Goal: Find specific page/section: Find specific page/section

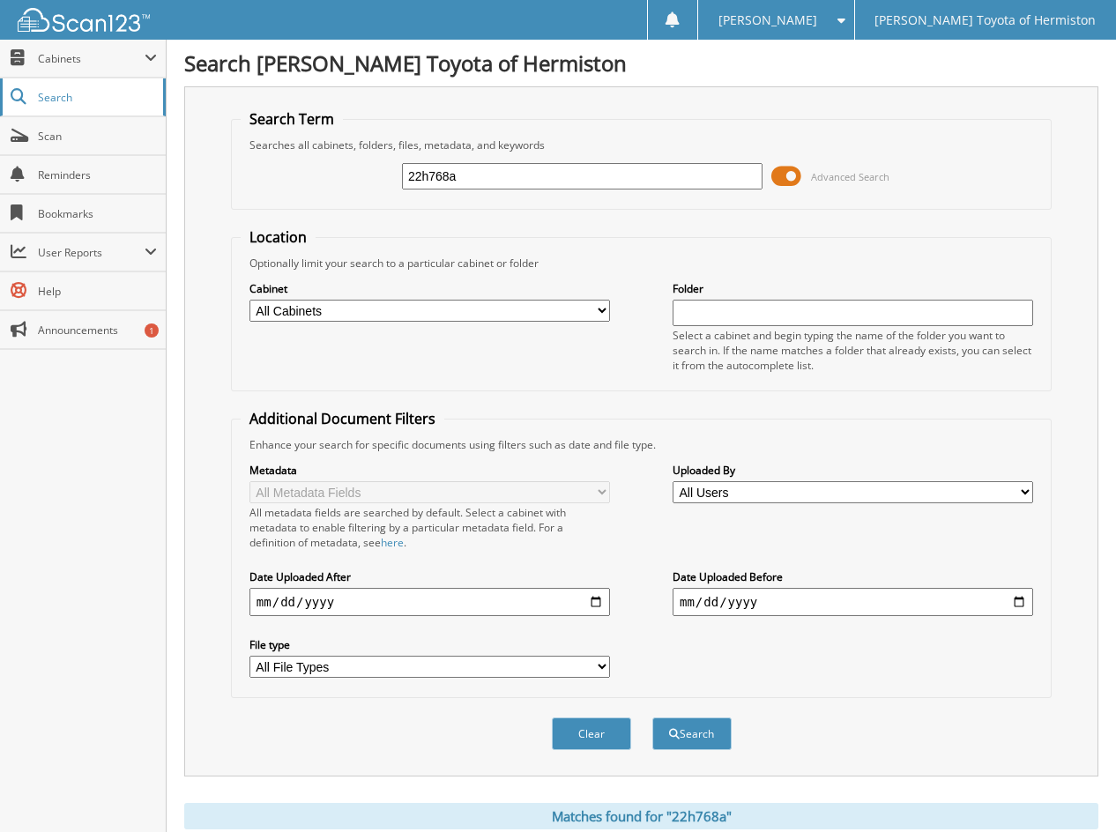
click at [54, 97] on span "Search" at bounding box center [96, 97] width 116 height 15
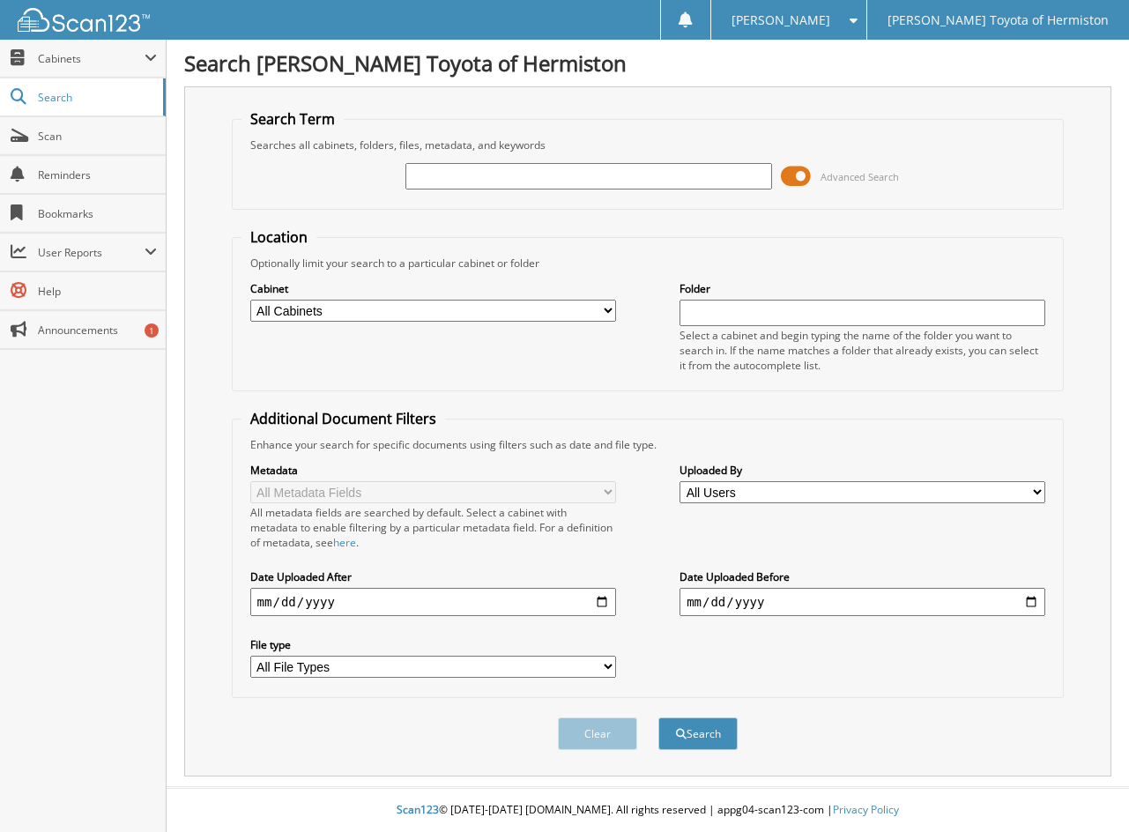
click at [452, 182] on input "text" at bounding box center [589, 176] width 366 height 26
type input "24H1334"
click at [659, 718] on button "Search" at bounding box center [698, 734] width 79 height 33
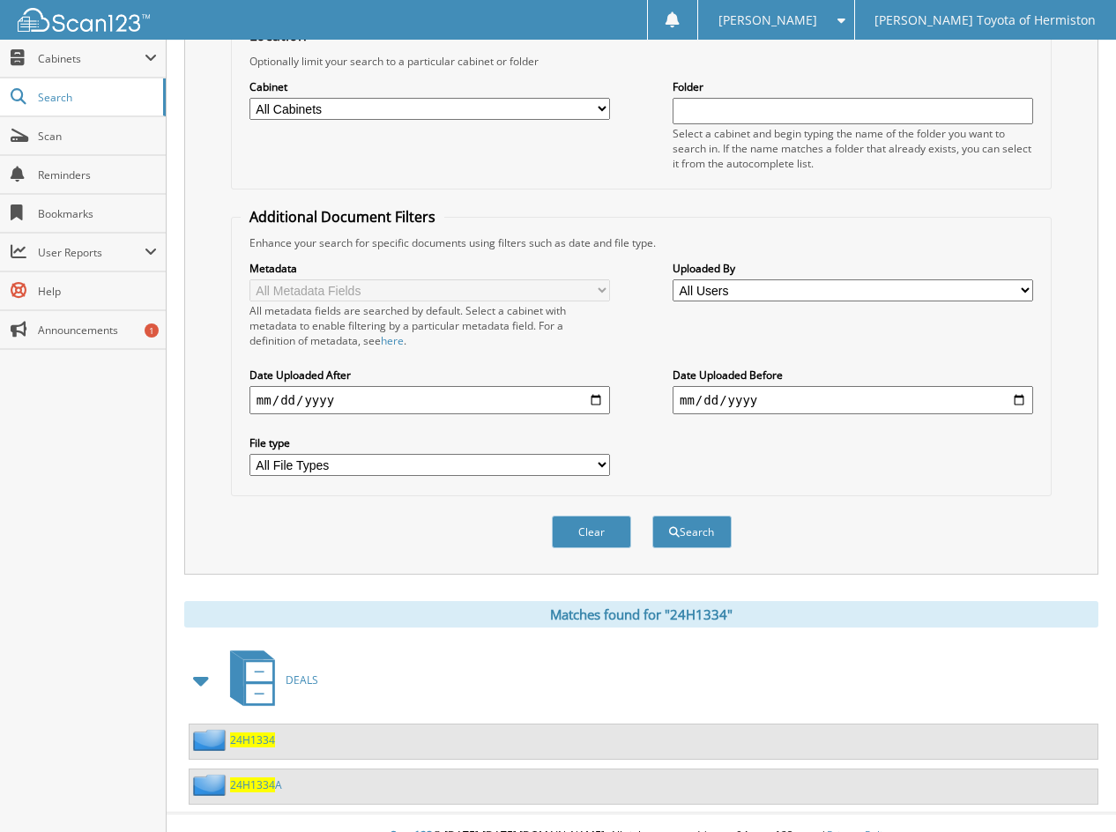
scroll to position [228, 0]
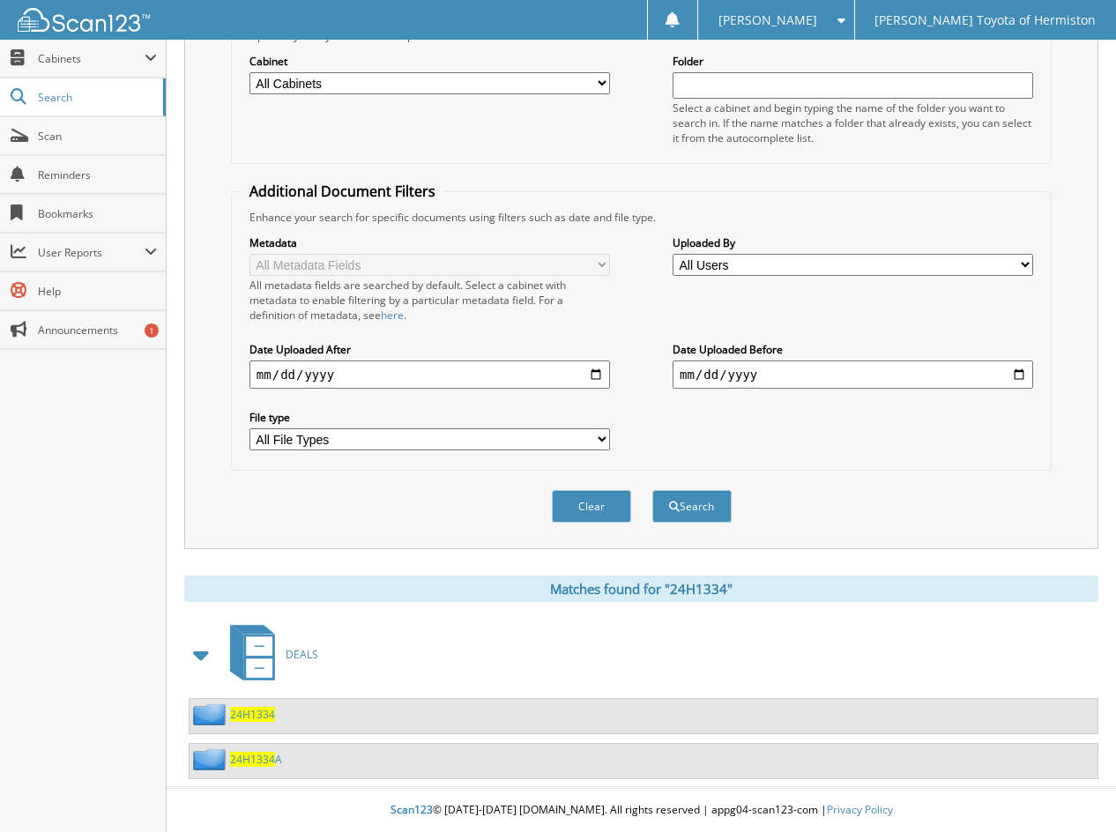
click at [257, 718] on span "24H1334" at bounding box center [252, 714] width 45 height 15
